Goal: Communication & Community: Connect with others

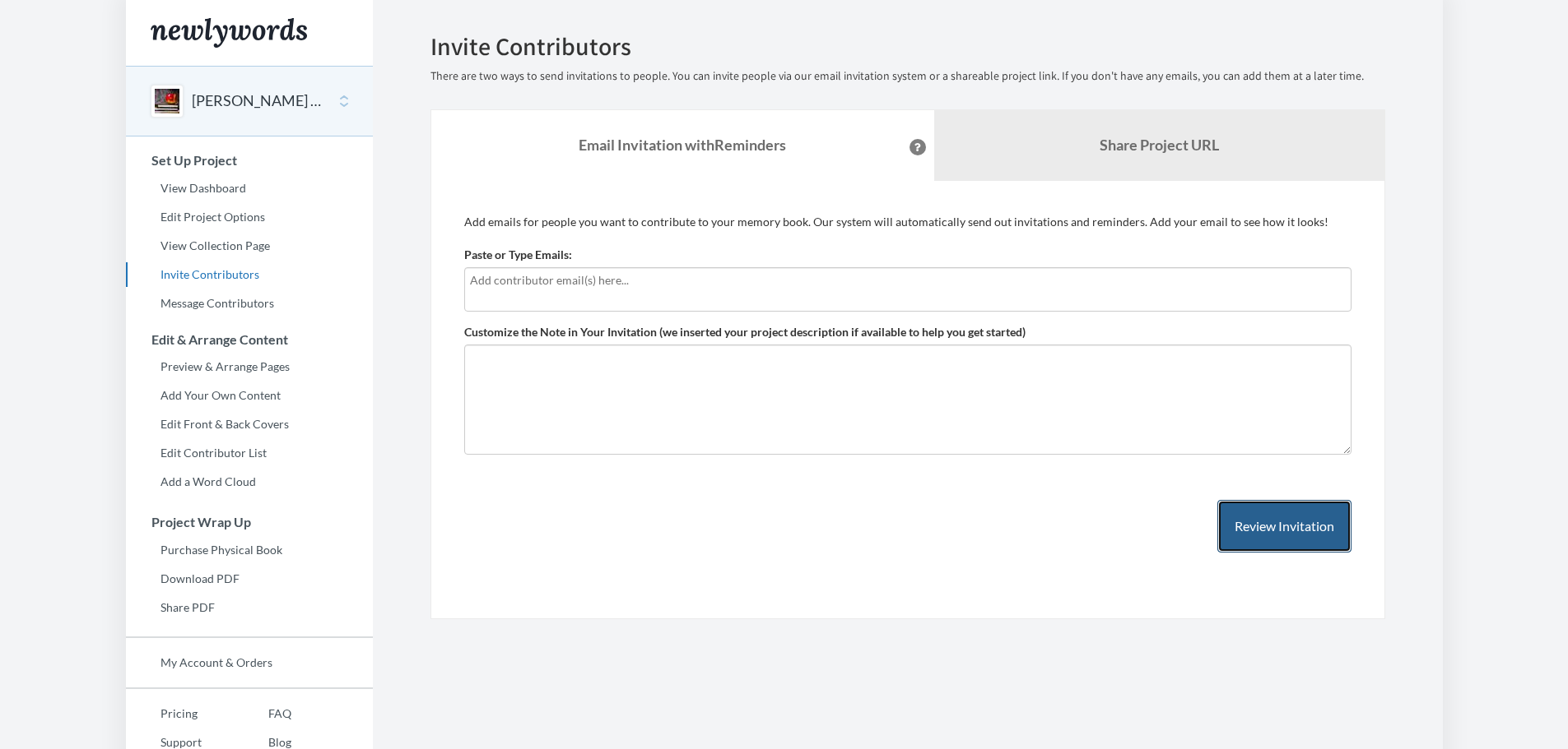
click at [1249, 522] on button "Review Invitation" at bounding box center [1284, 527] width 135 height 53
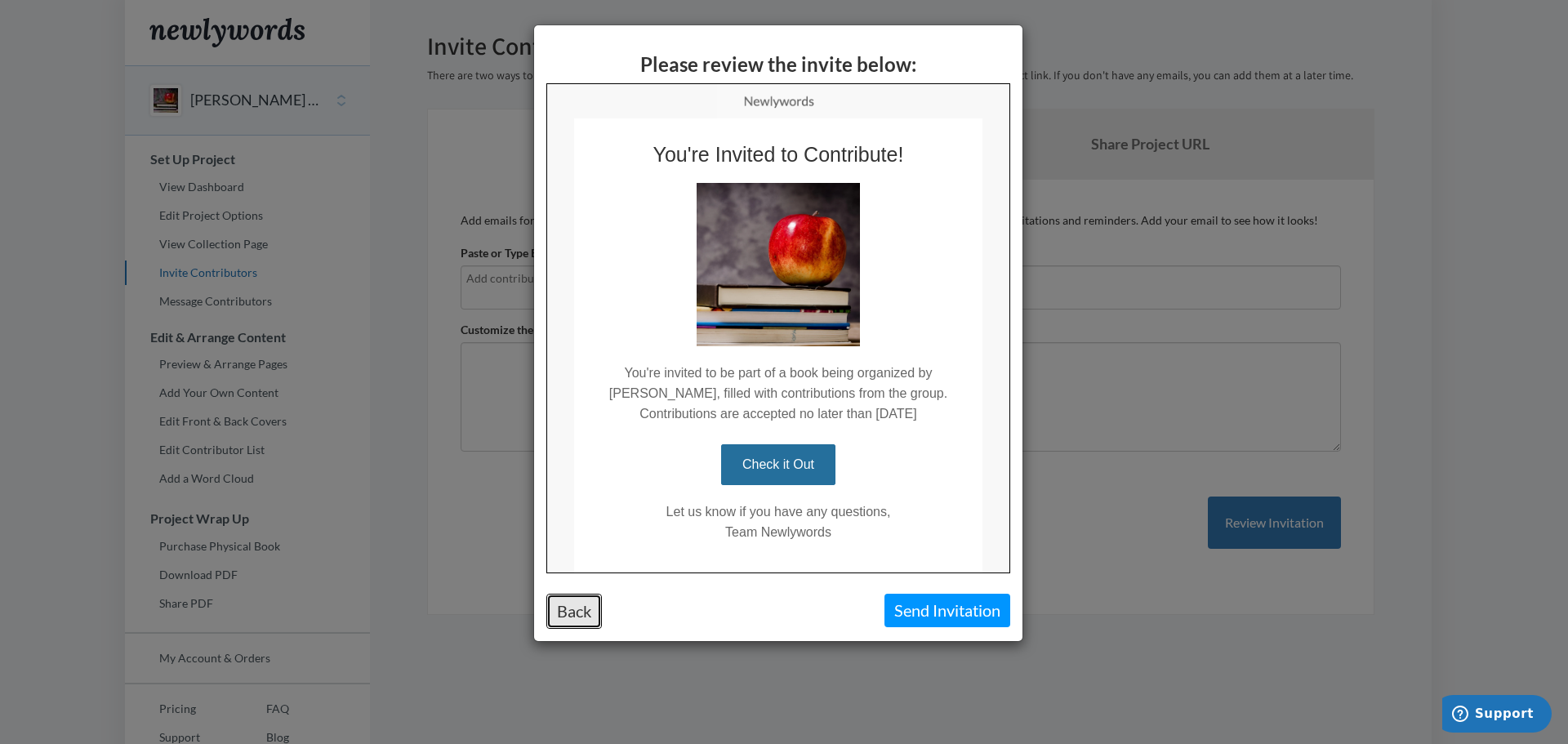
click at [578, 619] on button "Back" at bounding box center [574, 611] width 56 height 35
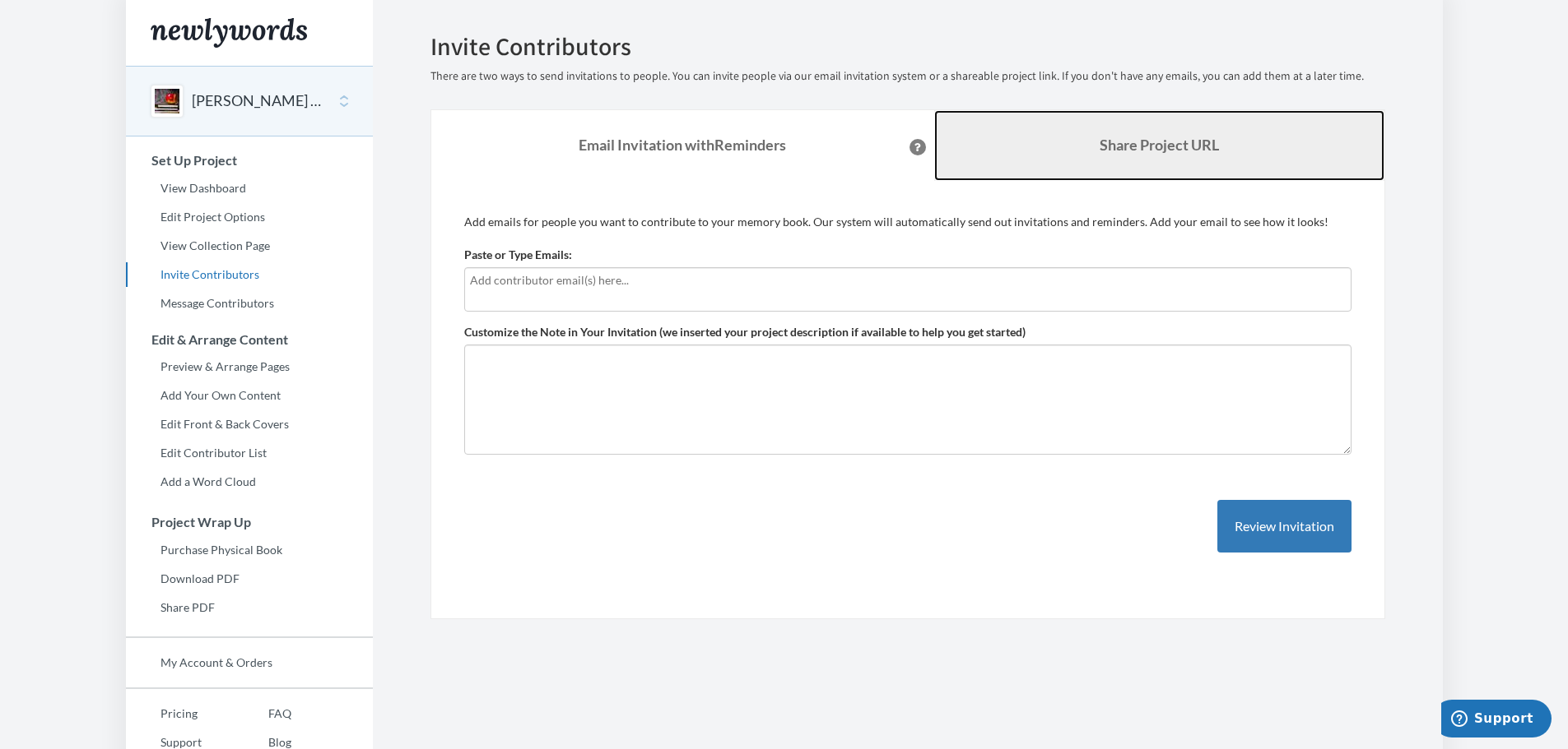
click at [1057, 145] on link "Share Project URL" at bounding box center [1159, 145] width 450 height 71
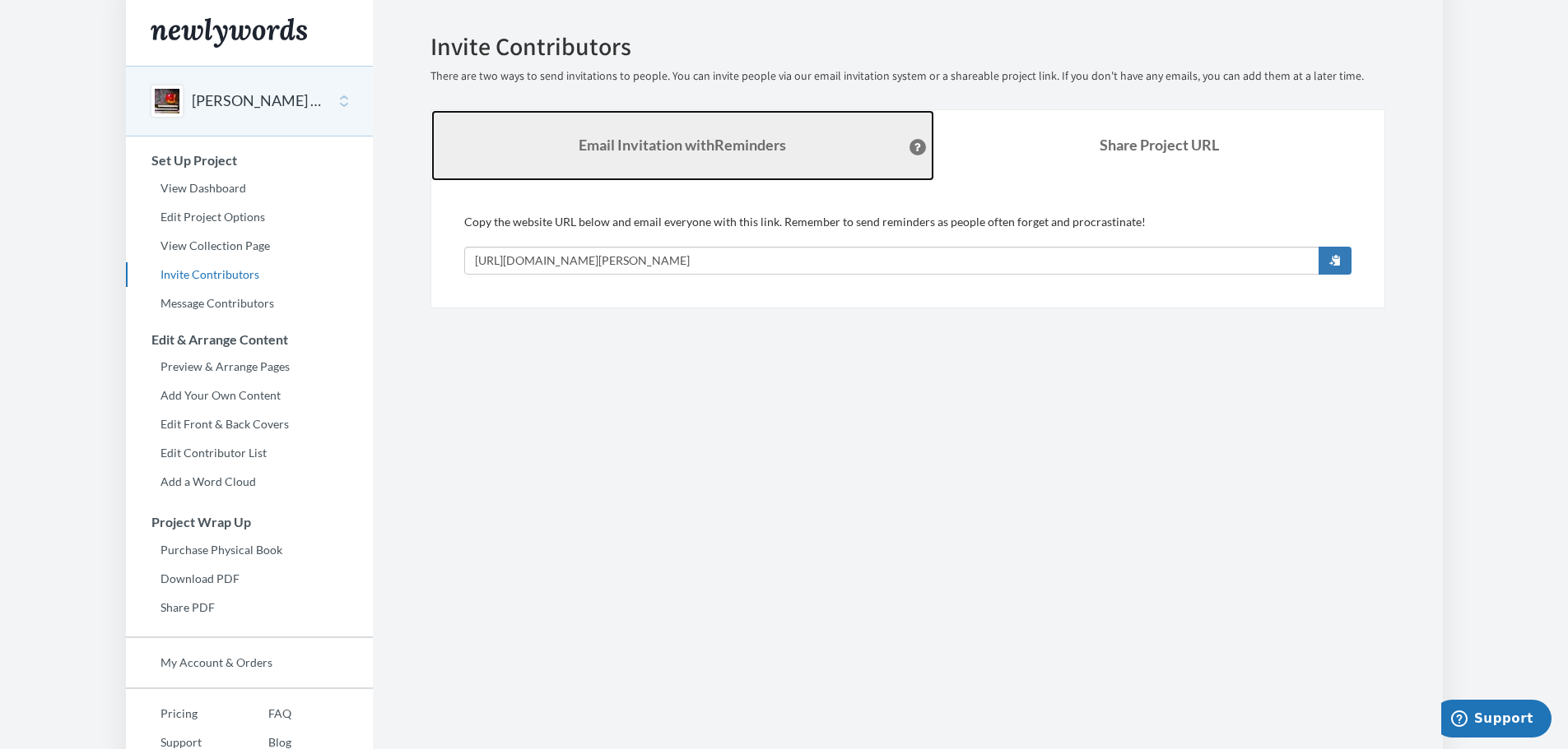
click at [754, 147] on strong "Email Invitation with Reminders" at bounding box center [681, 144] width 207 height 18
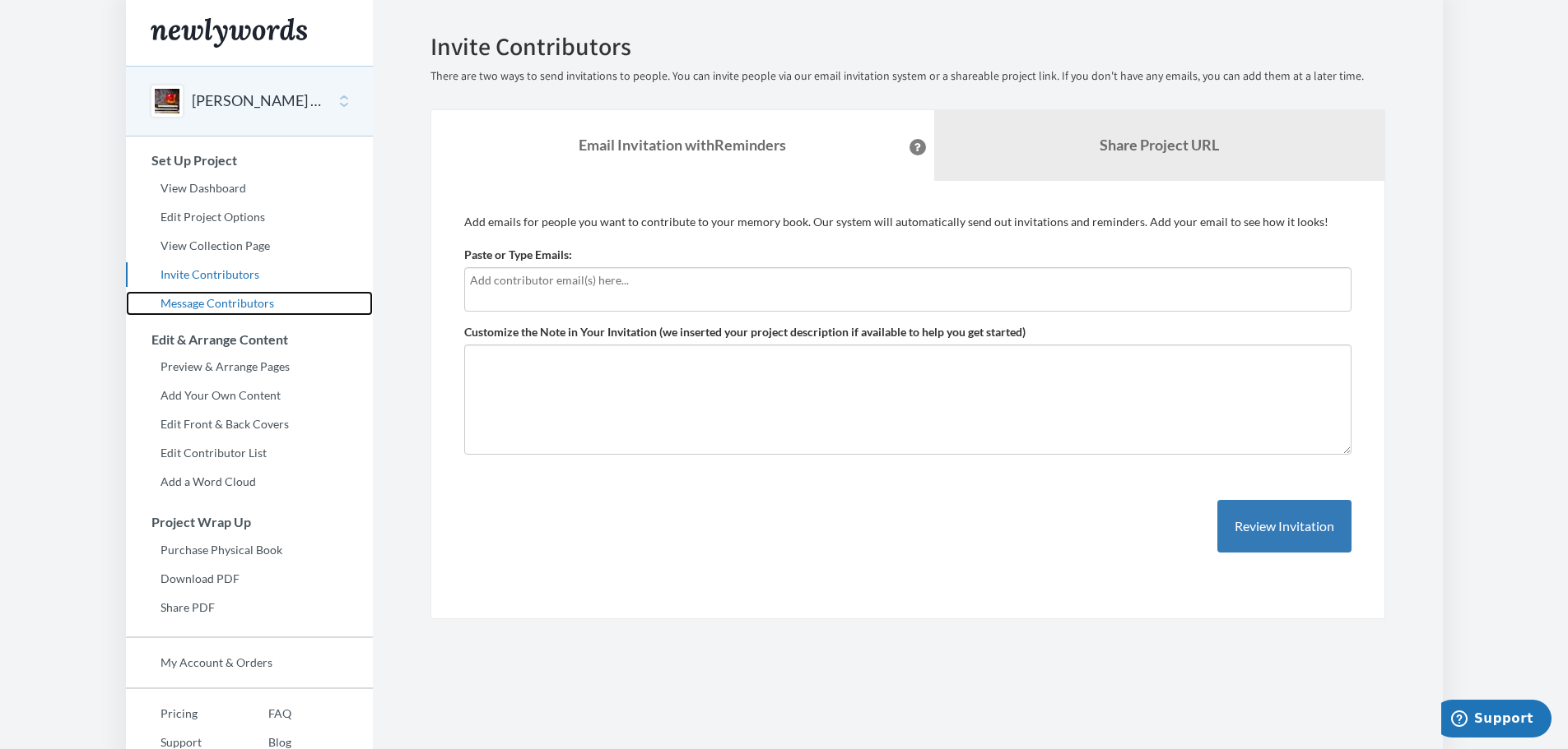
click at [221, 299] on link "Message Contributors" at bounding box center [248, 303] width 246 height 25
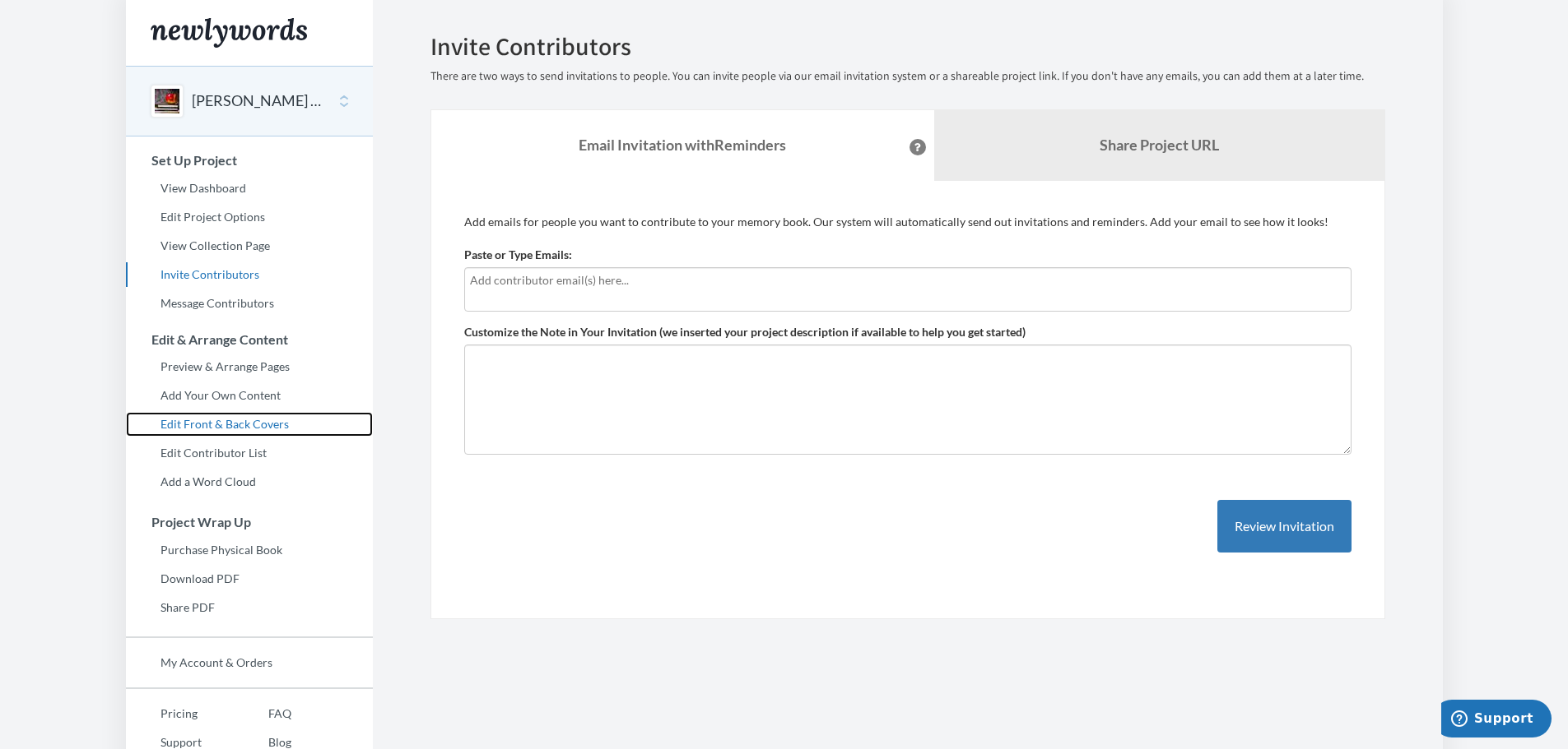
click at [237, 422] on link "Edit Front & Back Covers" at bounding box center [248, 424] width 246 height 25
